Goal: Transaction & Acquisition: Book appointment/travel/reservation

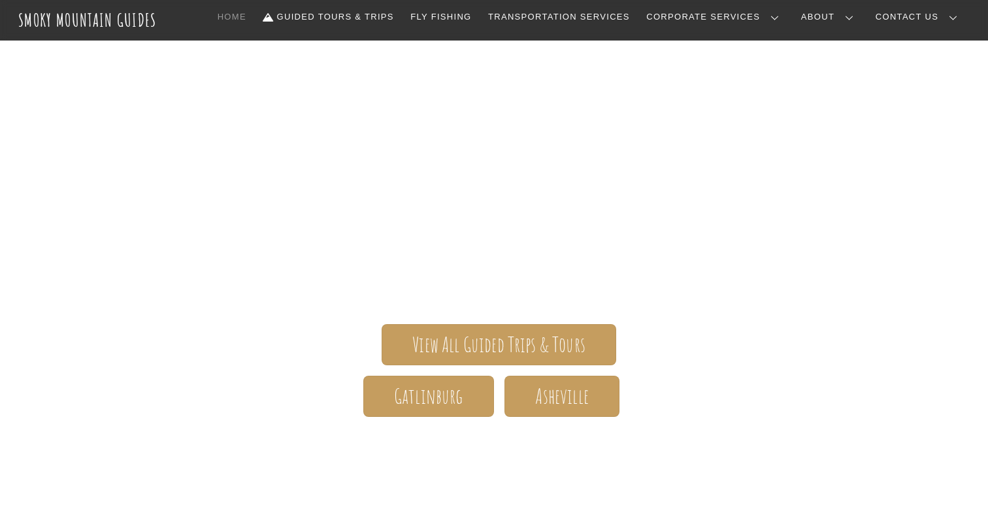
scroll to position [72, 0]
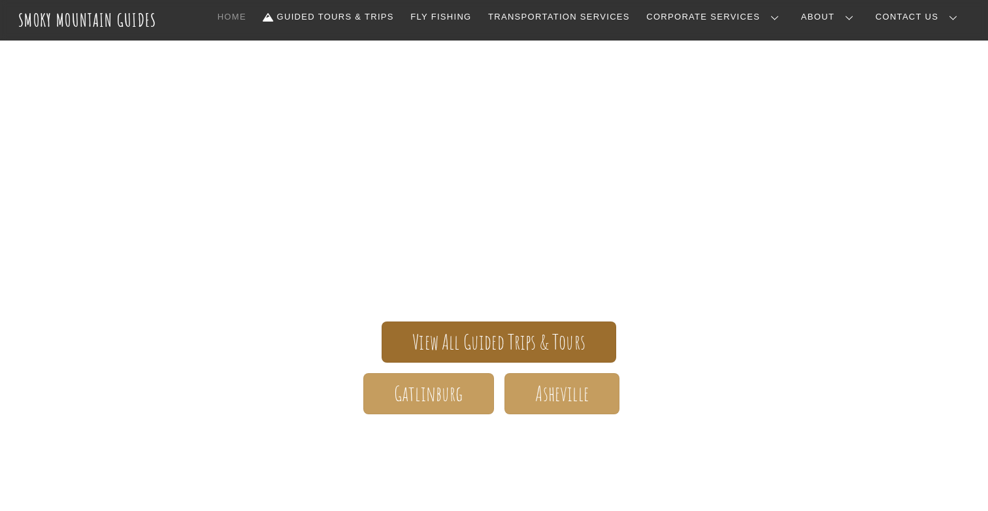
click at [427, 349] on span "View All Guided Trips & Tours" at bounding box center [498, 342] width 173 height 14
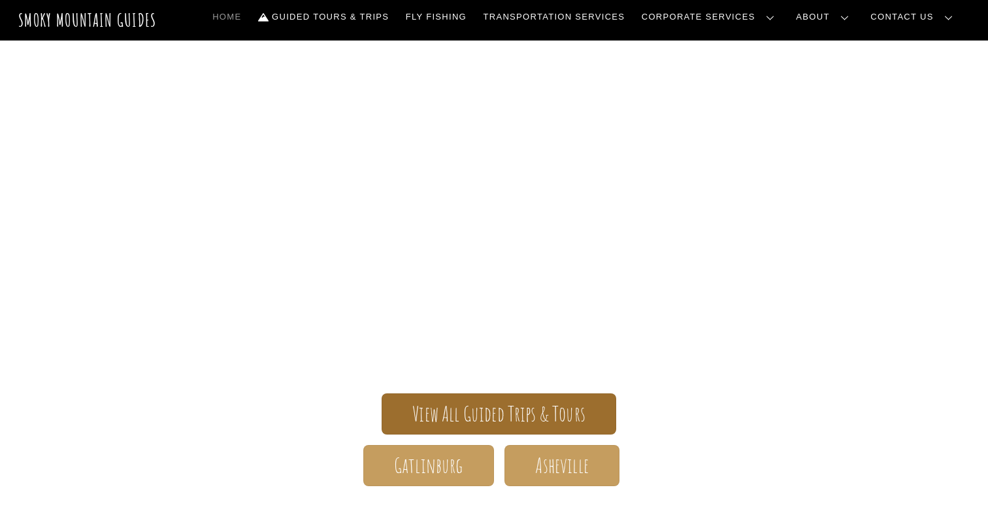
click at [418, 412] on span "View All Guided Trips & Tours" at bounding box center [498, 414] width 173 height 14
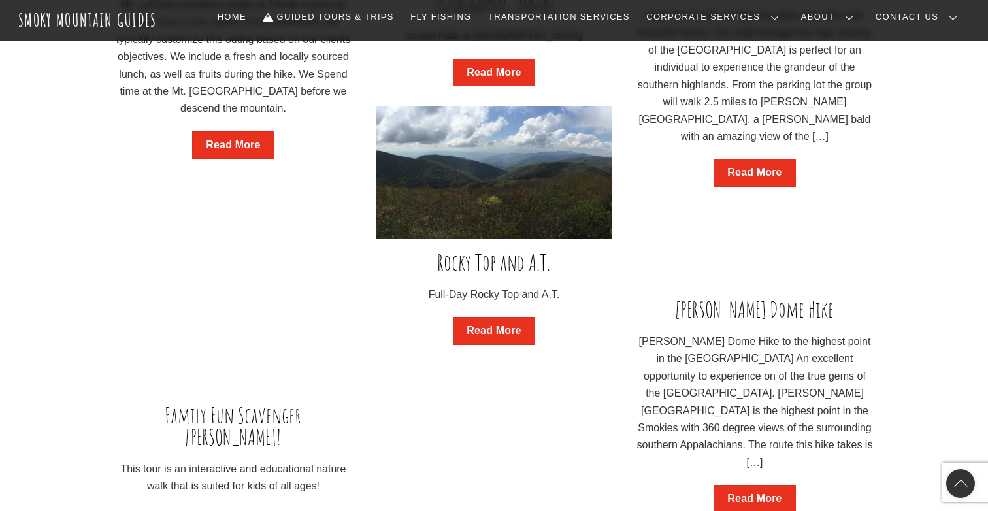
scroll to position [1462, 0]
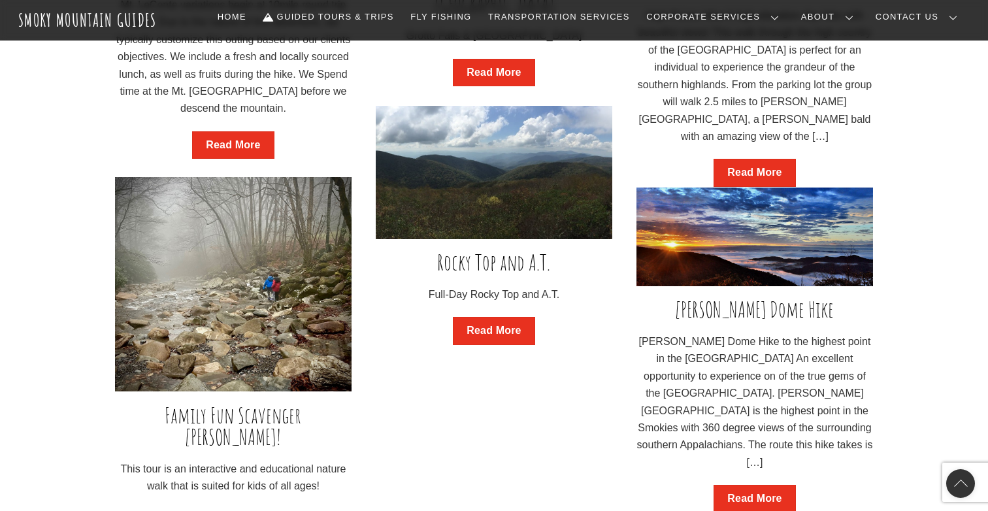
click at [722, 420] on p "Clingman’s Dome Hike to the highest point in the Great Smoky Mountains National…" at bounding box center [755, 402] width 237 height 138
click at [743, 486] on link "Read More" at bounding box center [755, 499] width 82 height 28
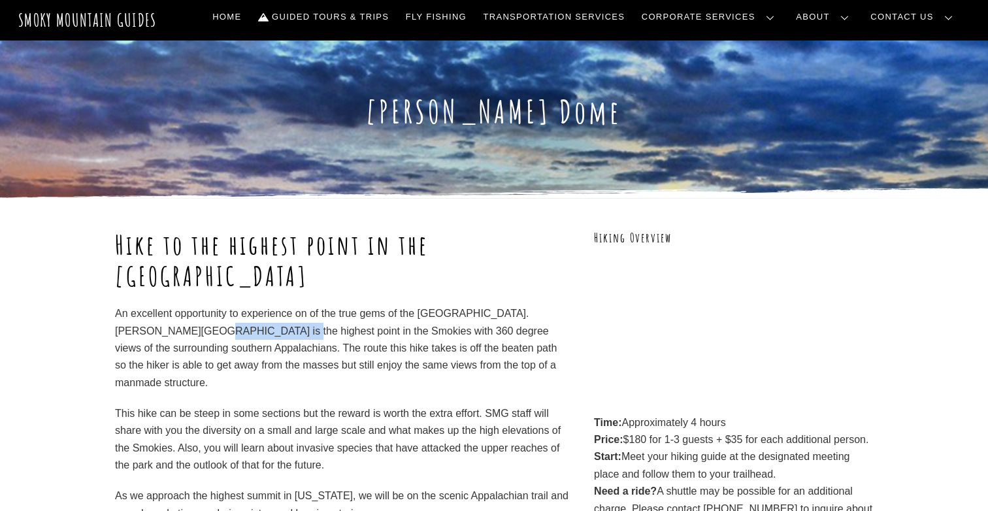
drag, startPoint x: 184, startPoint y: 327, endPoint x: 269, endPoint y: 331, distance: 85.7
click at [269, 331] on p "An excellent opportunity to experience on of the true gems of the Great Smoky M…" at bounding box center [342, 348] width 455 height 86
copy p "Clingman’s Dome"
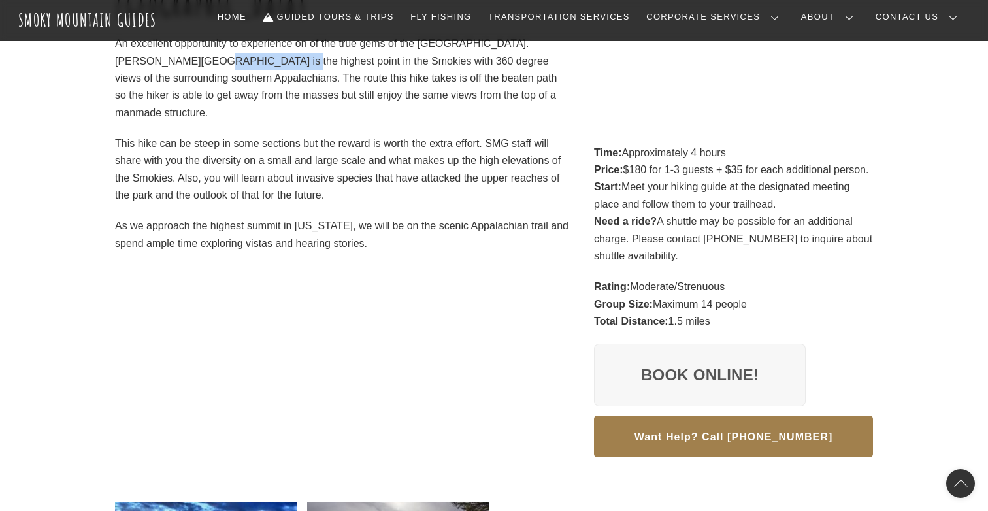
scroll to position [277, 0]
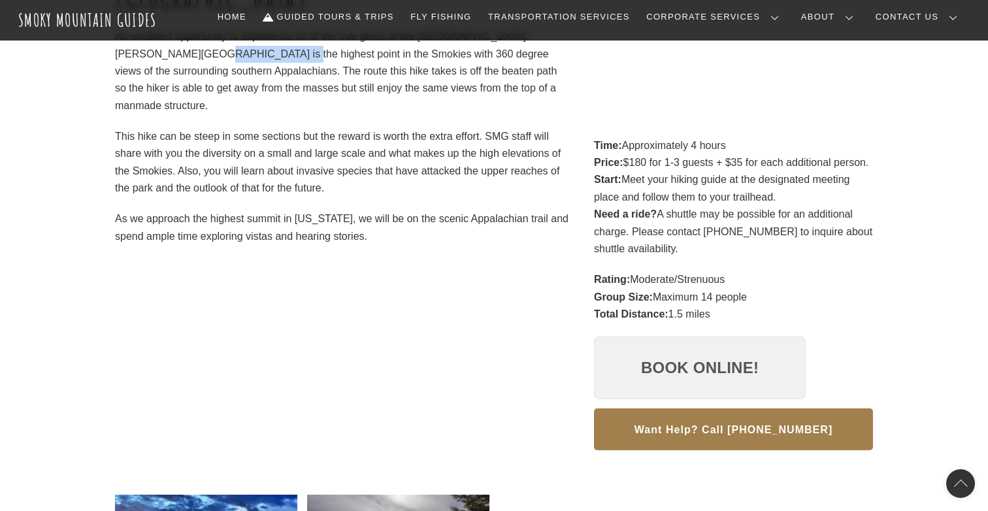
click at [625, 367] on link "Book Online!" at bounding box center [700, 368] width 212 height 63
